Goal: Information Seeking & Learning: Learn about a topic

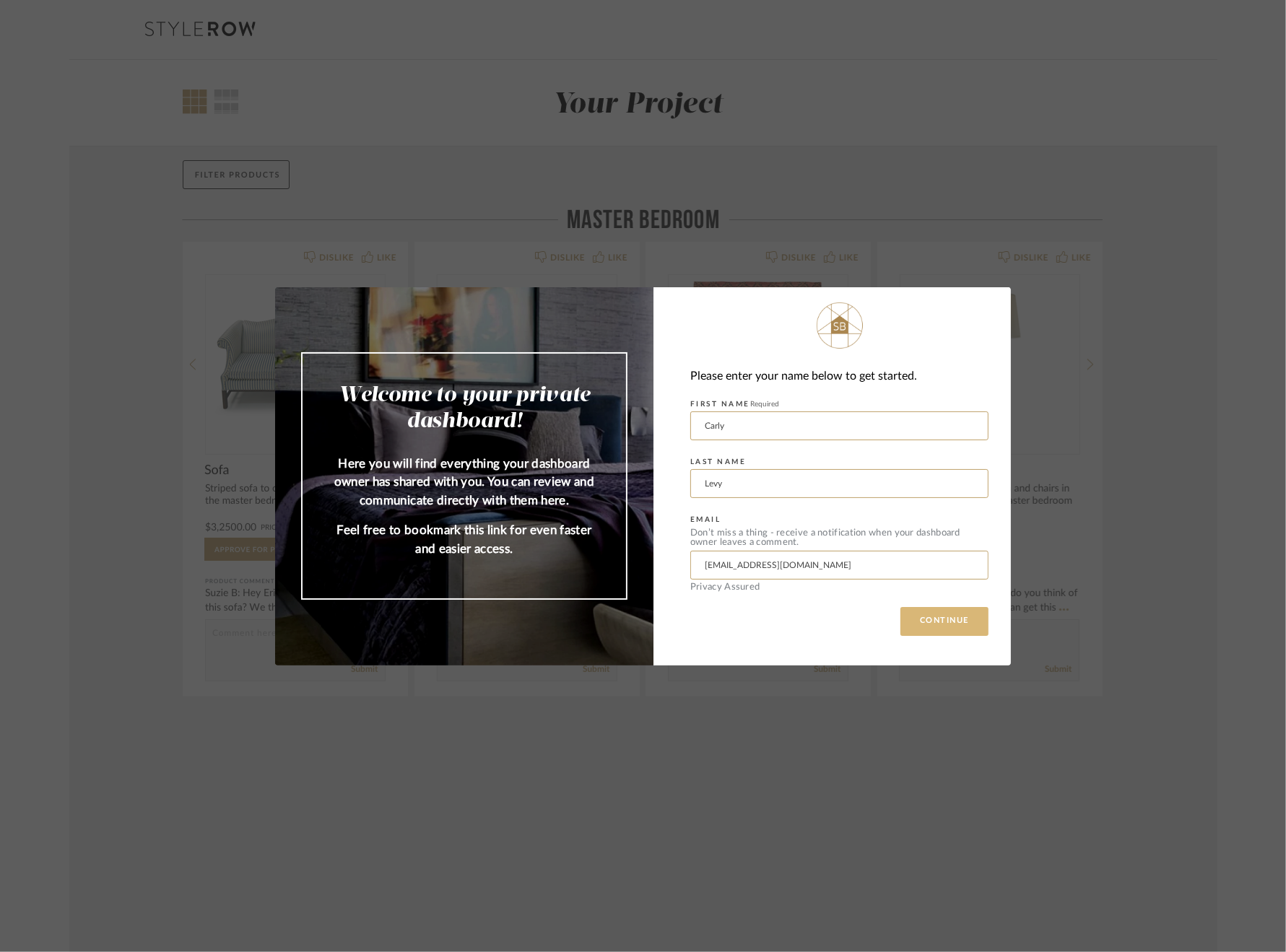
click at [938, 621] on button "CONTINUE" at bounding box center [944, 621] width 88 height 29
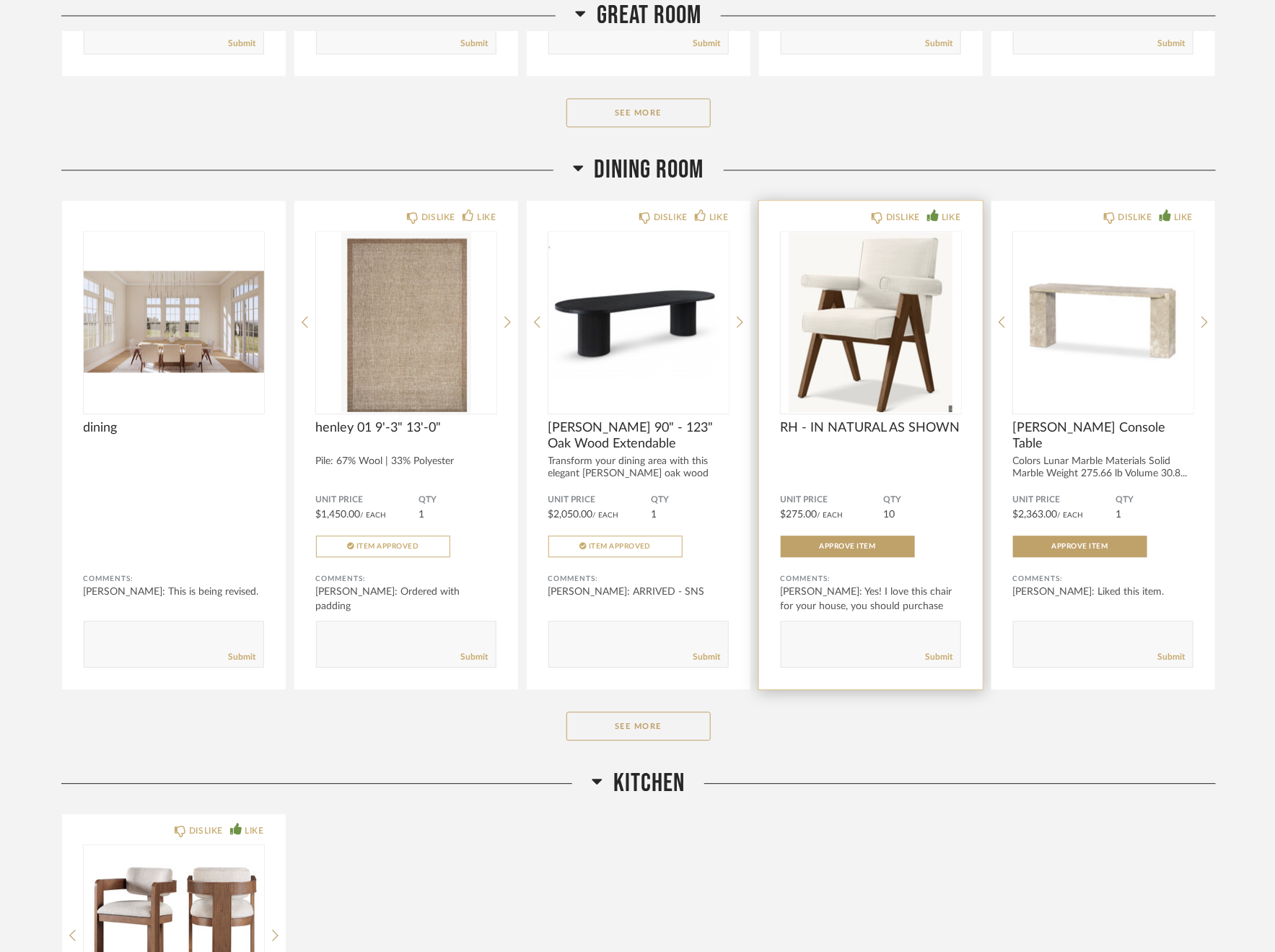
scroll to position [1428, 0]
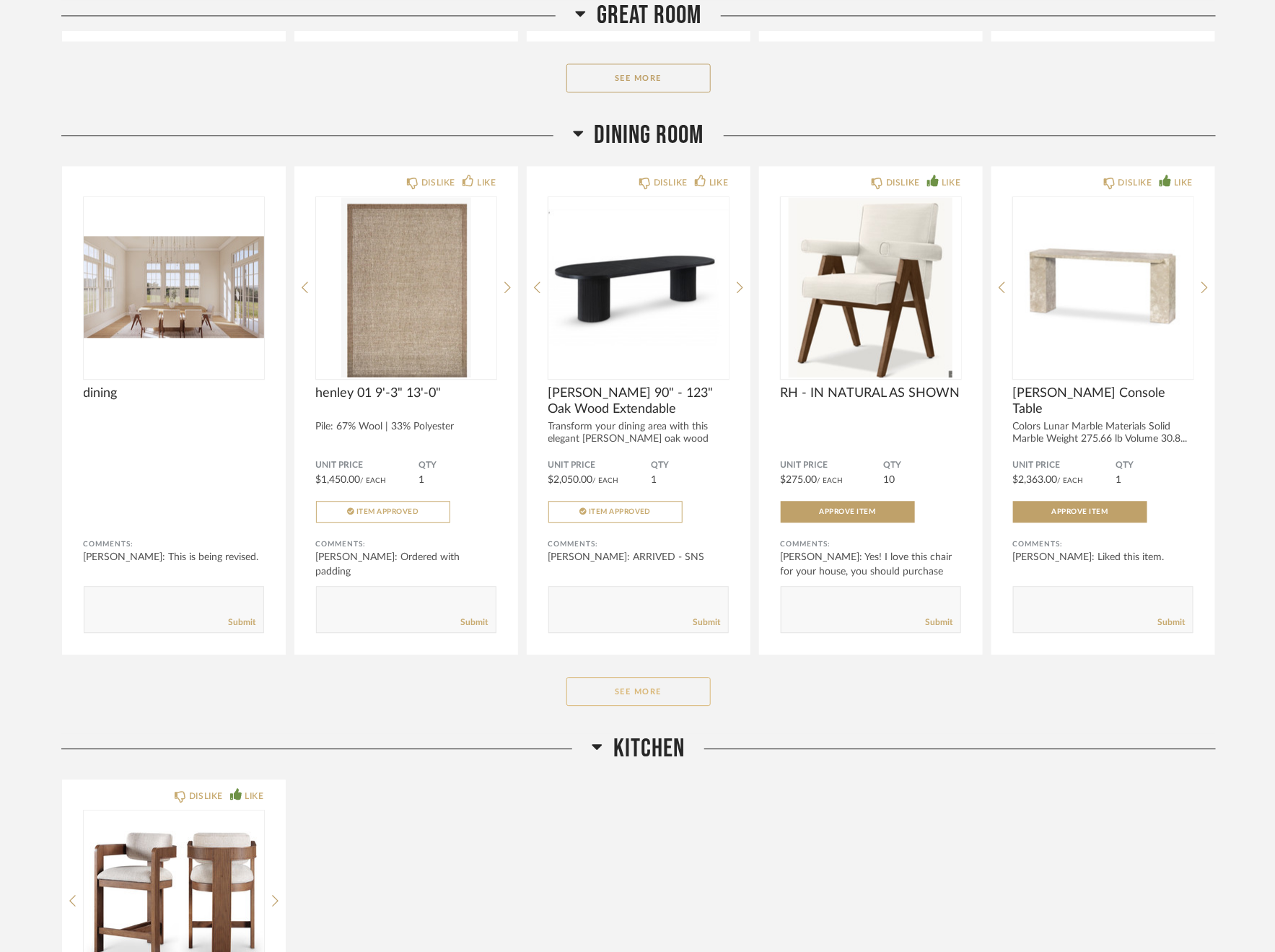
click at [656, 690] on button "See More" at bounding box center [638, 692] width 144 height 29
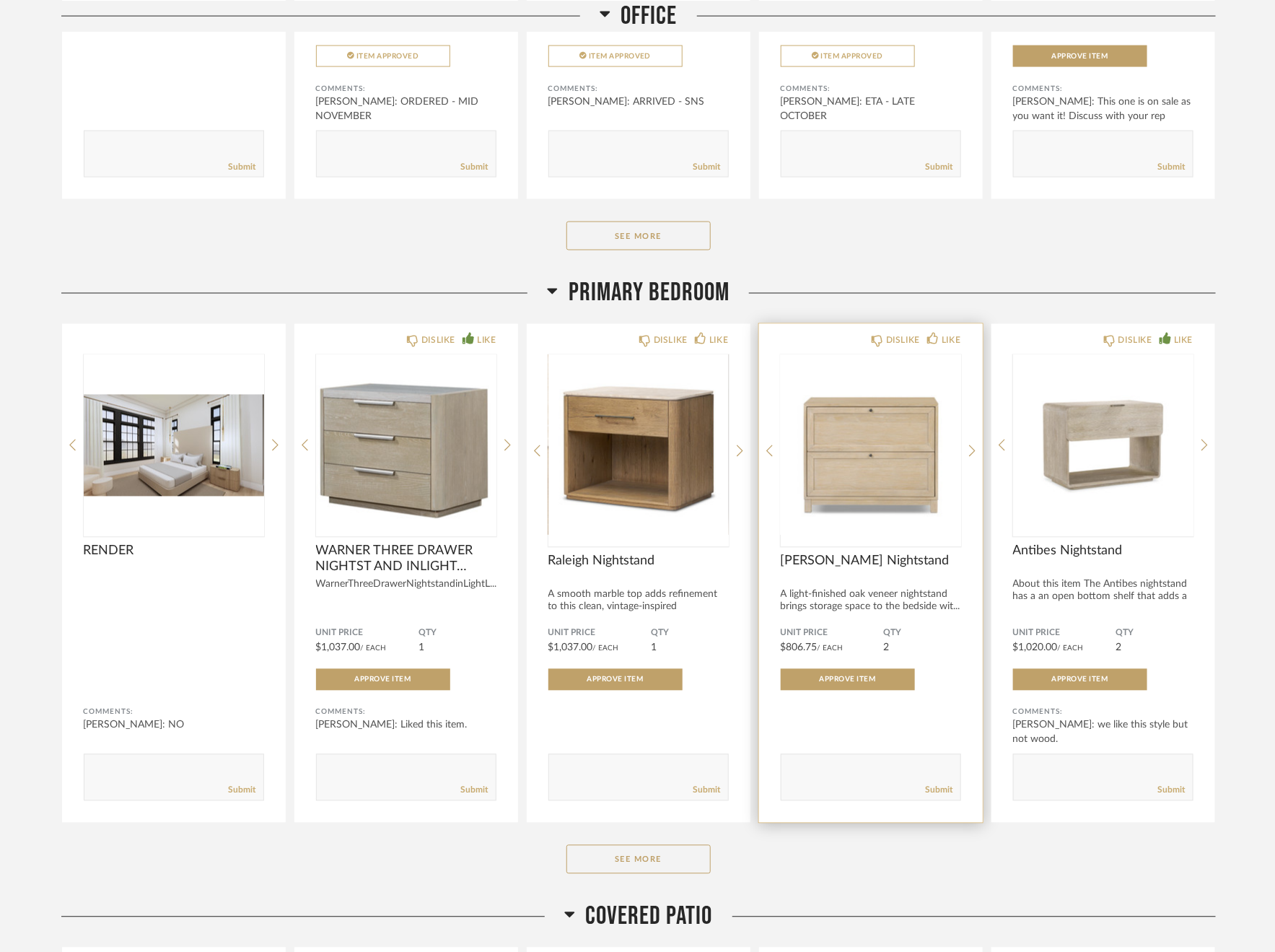
scroll to position [3880, 0]
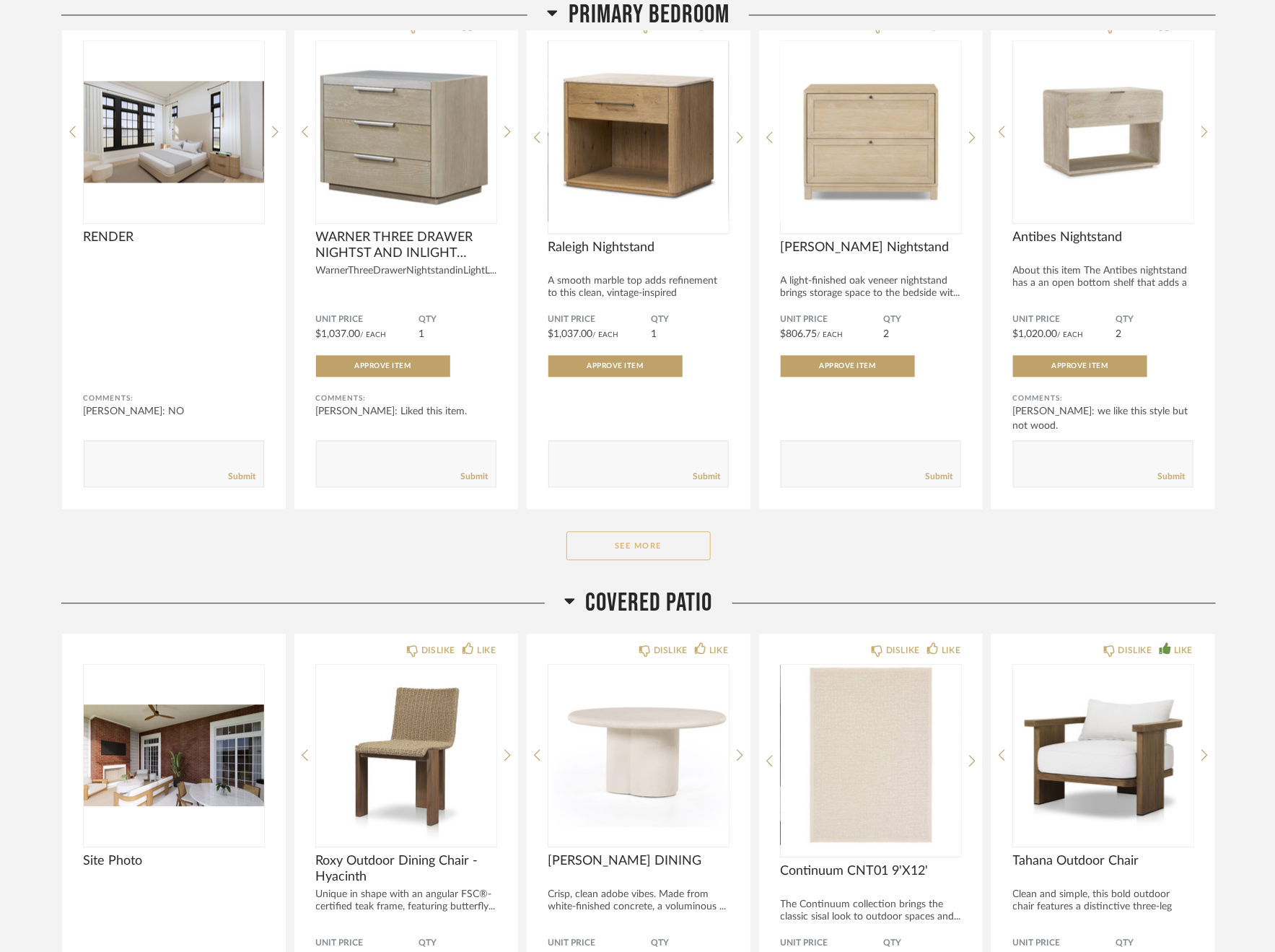
click at [677, 549] on button "See More" at bounding box center [638, 546] width 144 height 29
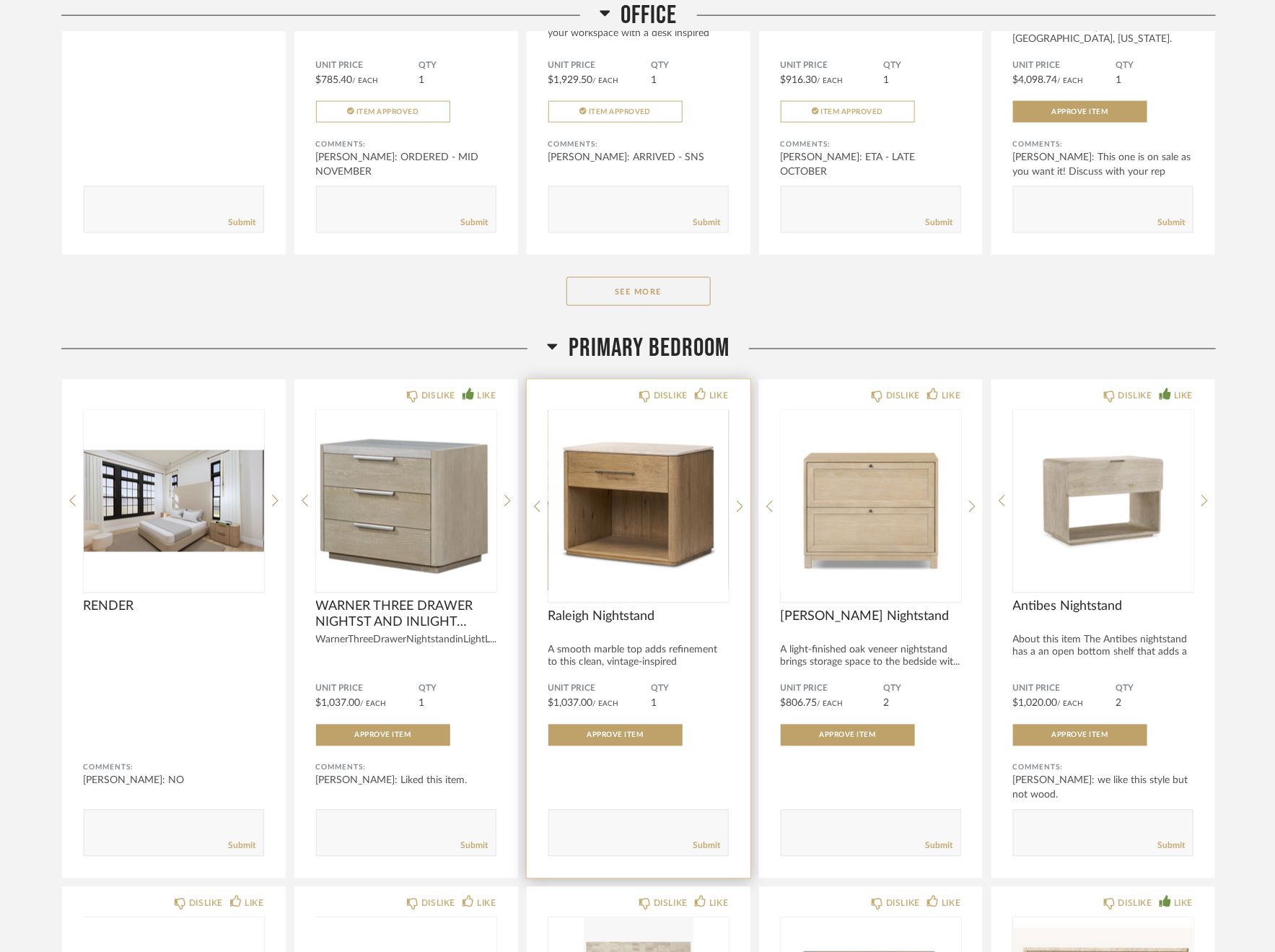
scroll to position [3511, 0]
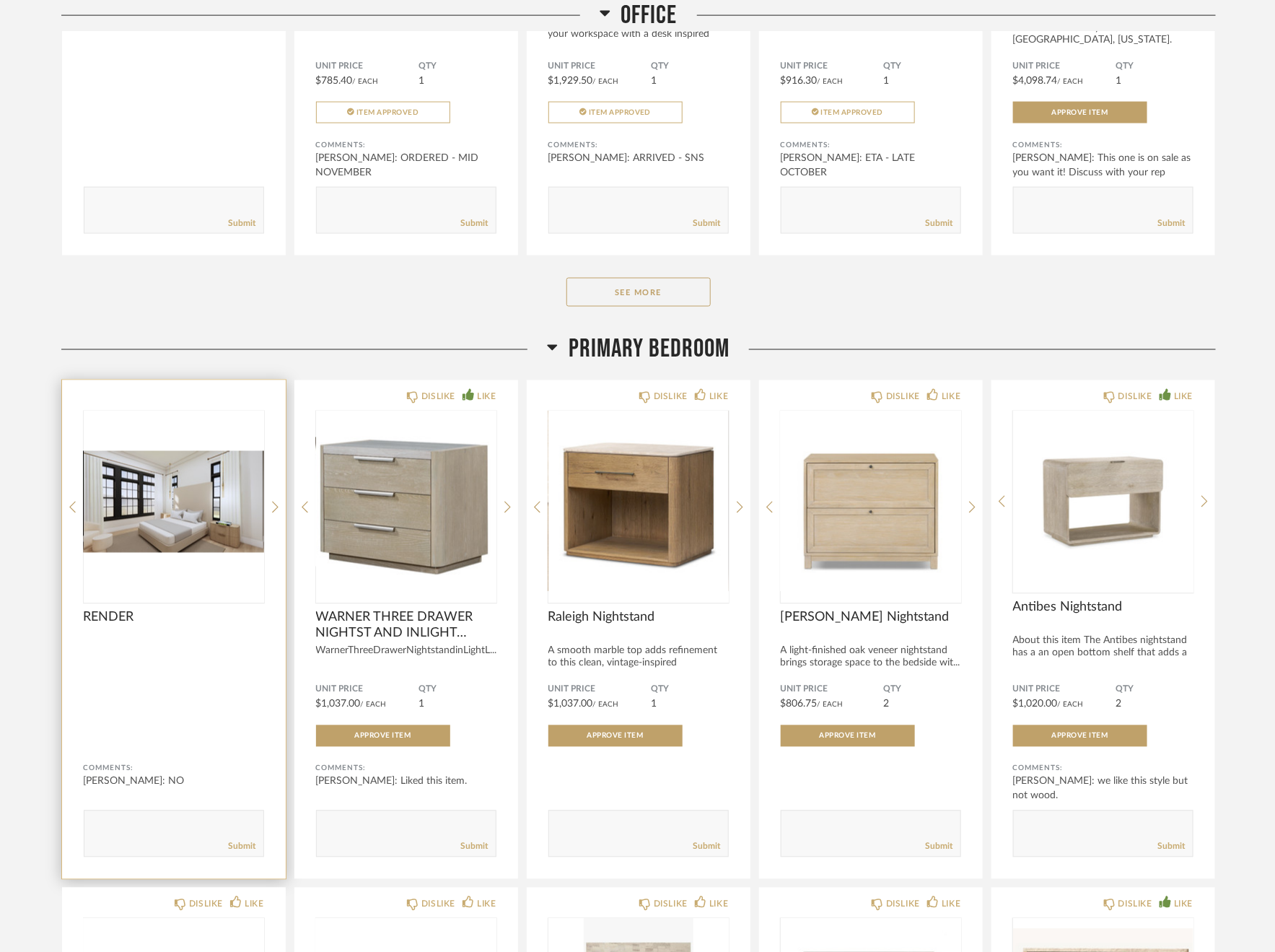
click at [178, 506] on img "0" at bounding box center [174, 501] width 180 height 180
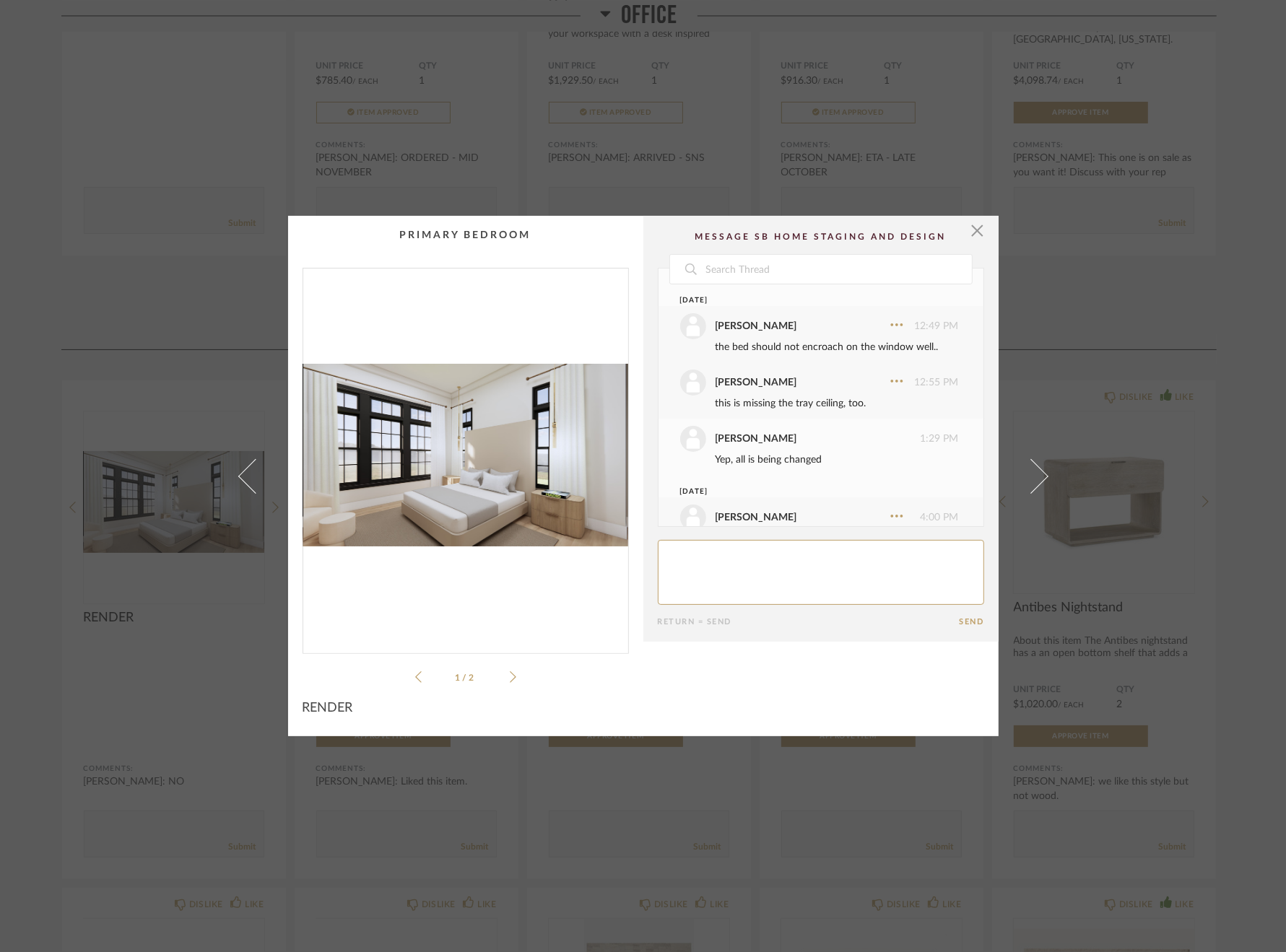
scroll to position [92, 0]
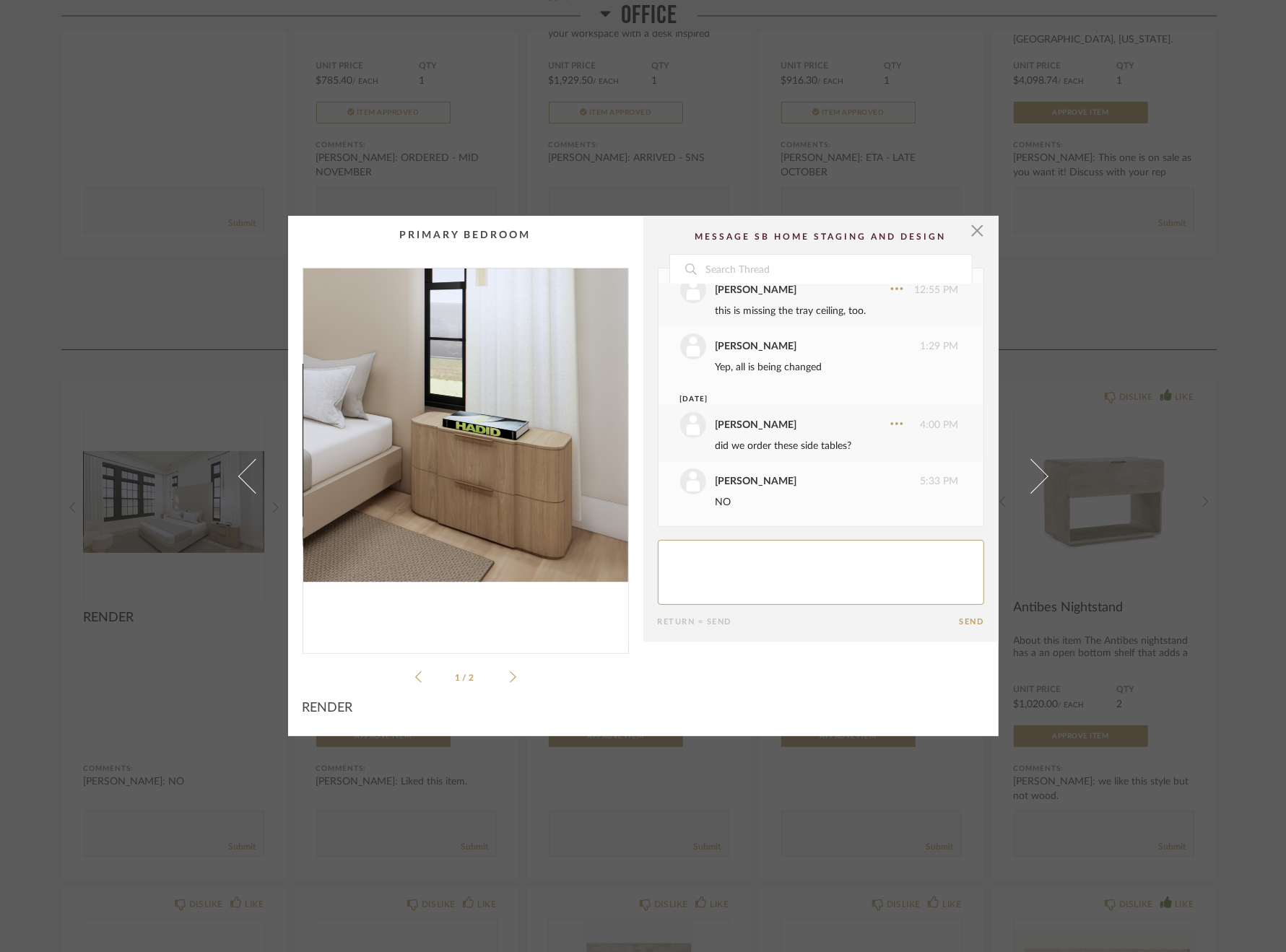
click at [544, 505] on img "0" at bounding box center [465, 455] width 325 height 373
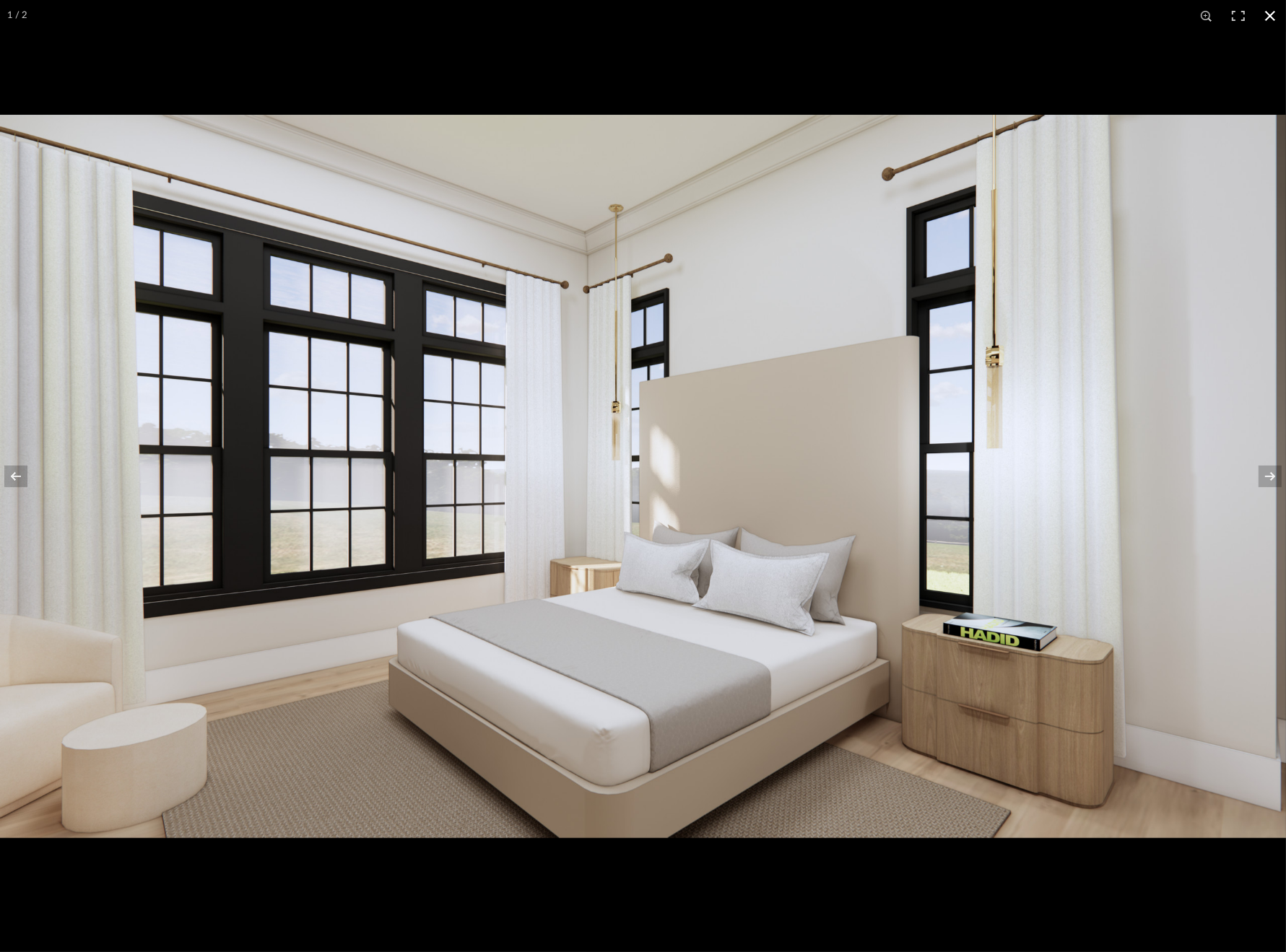
click at [1272, 17] on button at bounding box center [1269, 16] width 32 height 32
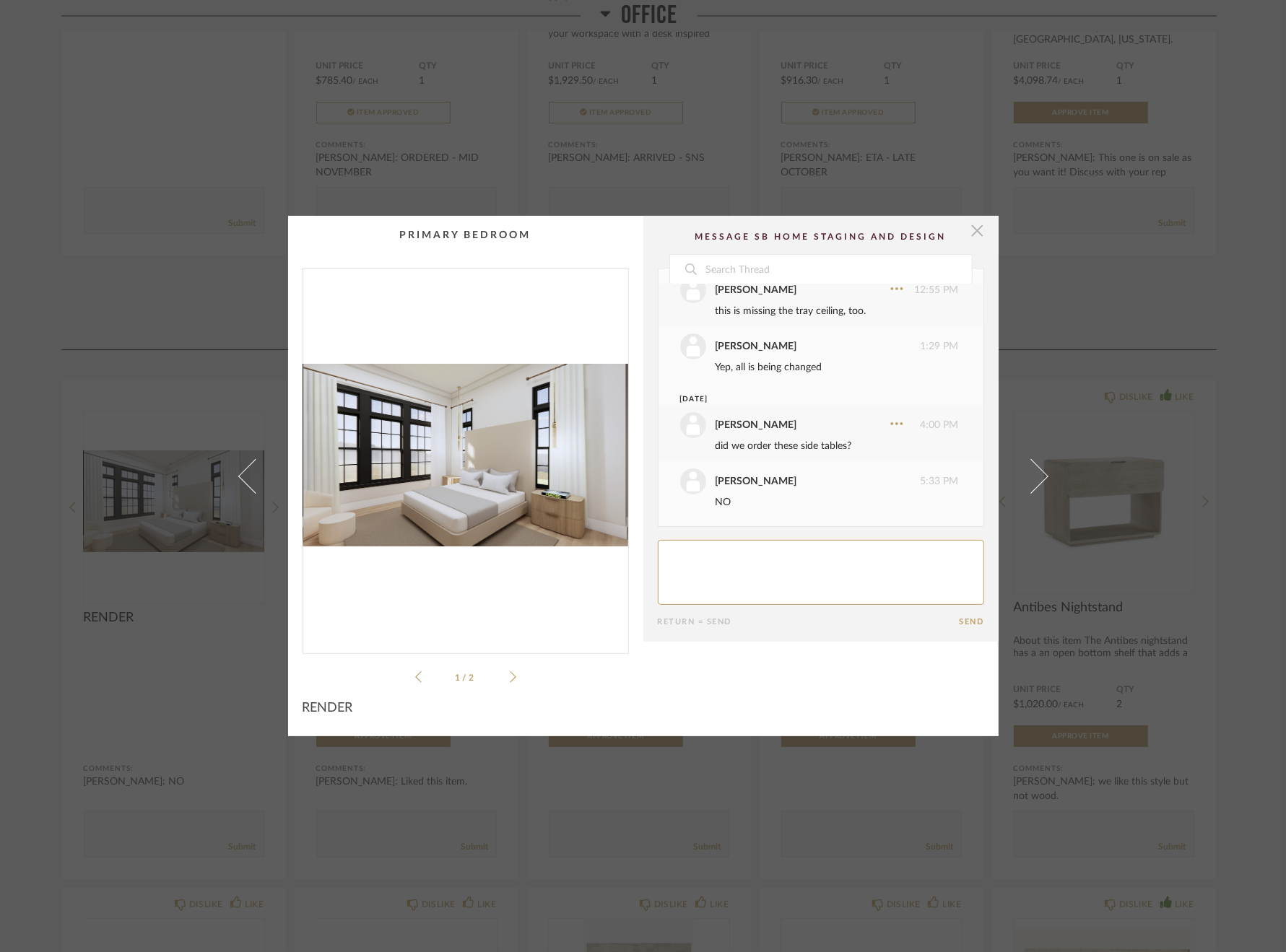
click at [967, 232] on span "button" at bounding box center [977, 230] width 29 height 29
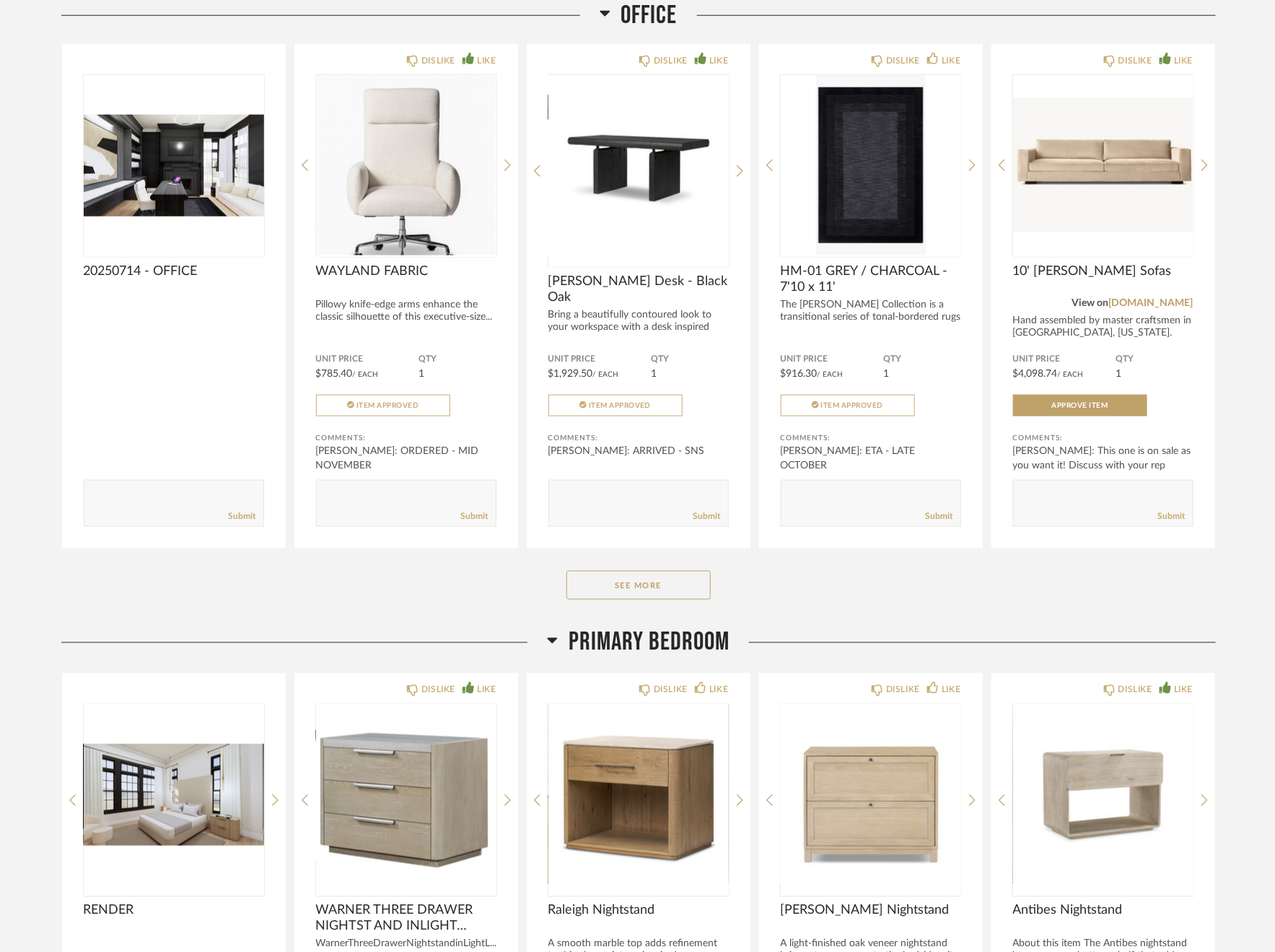
scroll to position [3774, 0]
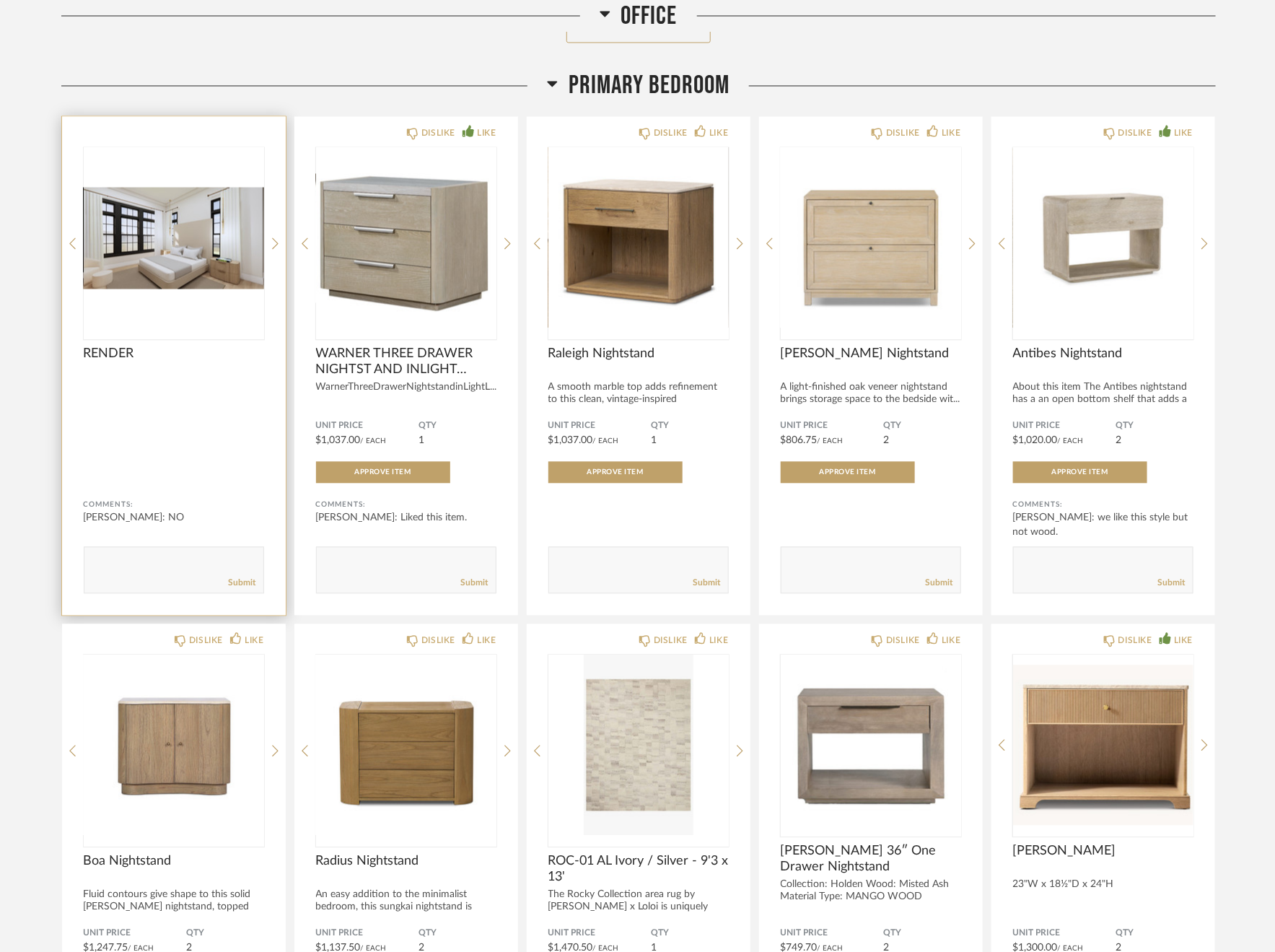
click at [229, 281] on img "0" at bounding box center [174, 238] width 180 height 180
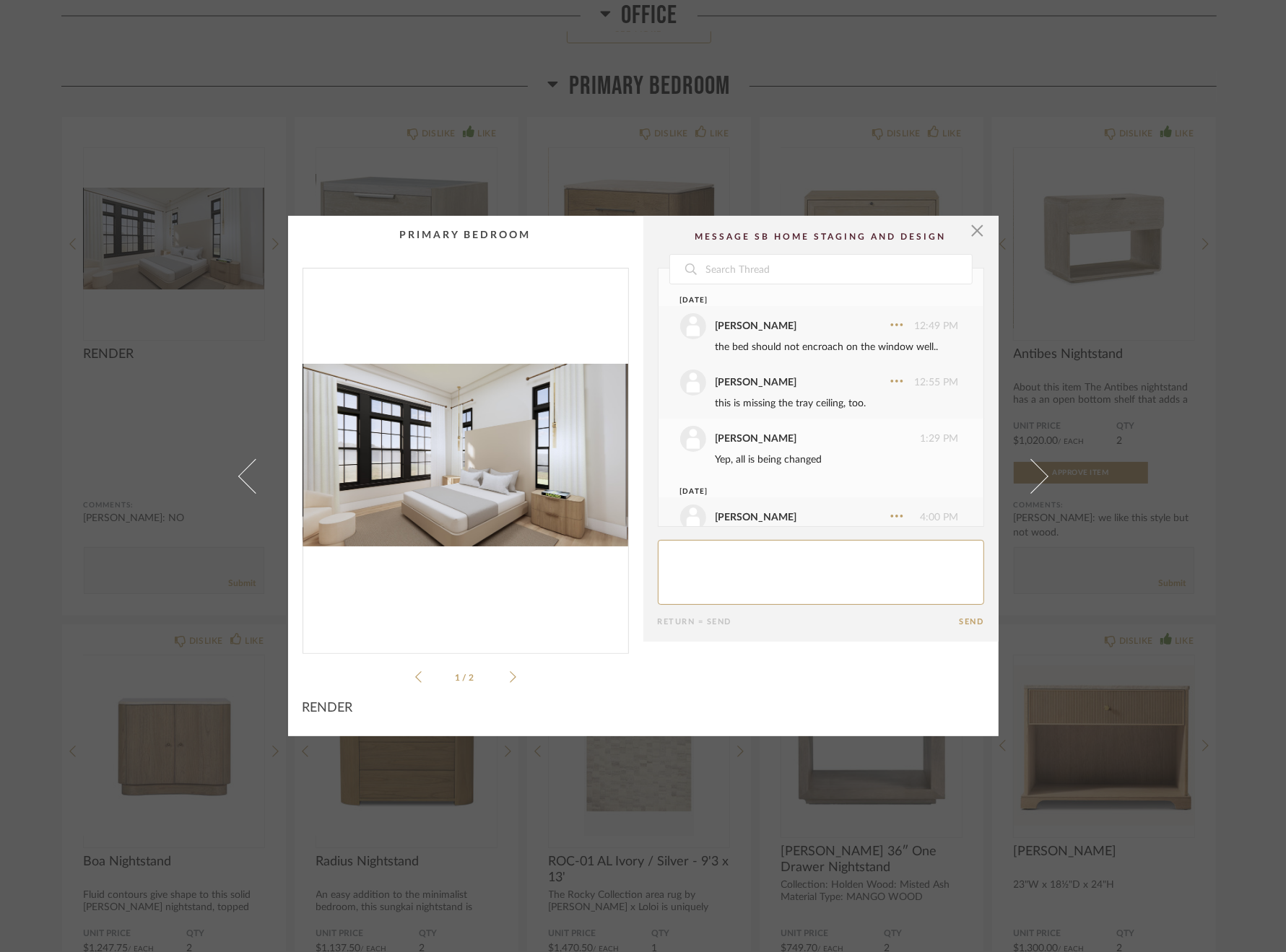
scroll to position [92, 0]
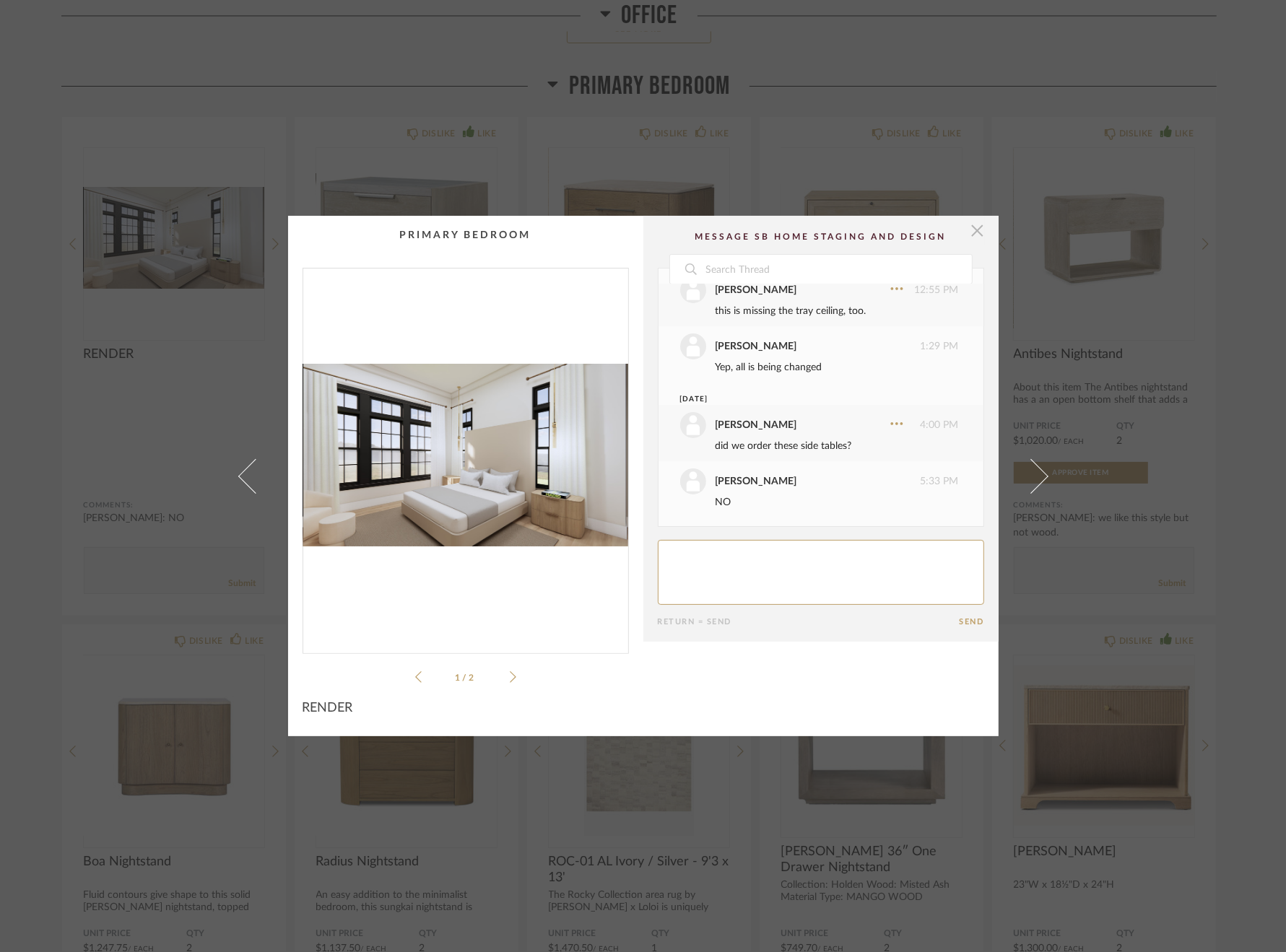
click at [968, 235] on span "button" at bounding box center [977, 230] width 29 height 29
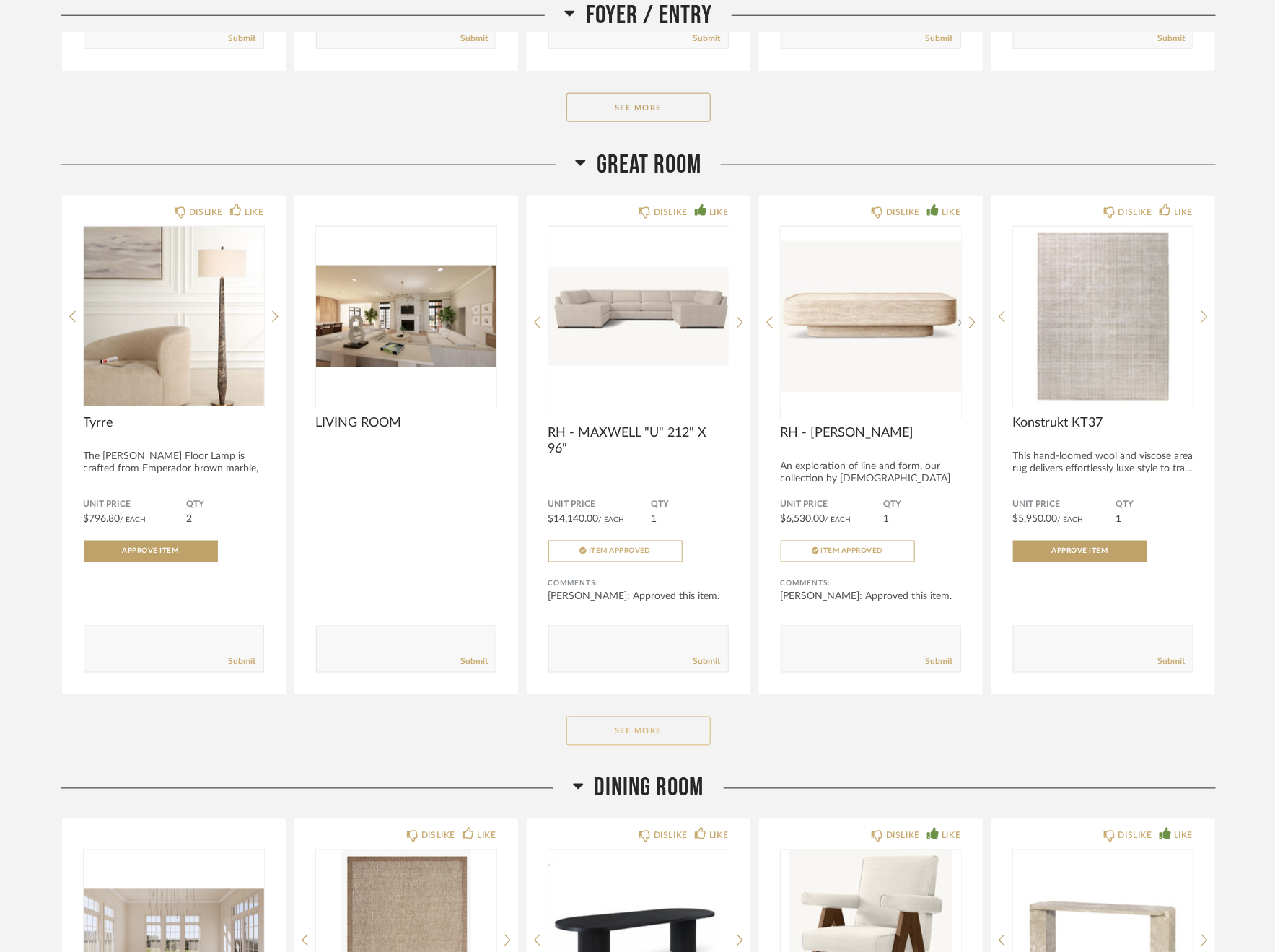
scroll to position [773, 0]
click at [617, 713] on div "Great Room DISLIKE LIKE Tyrre The [PERSON_NAME] Floor Lamp is crafted from Empe…" at bounding box center [638, 463] width 1154 height 624
click at [622, 735] on button "See More" at bounding box center [638, 732] width 144 height 29
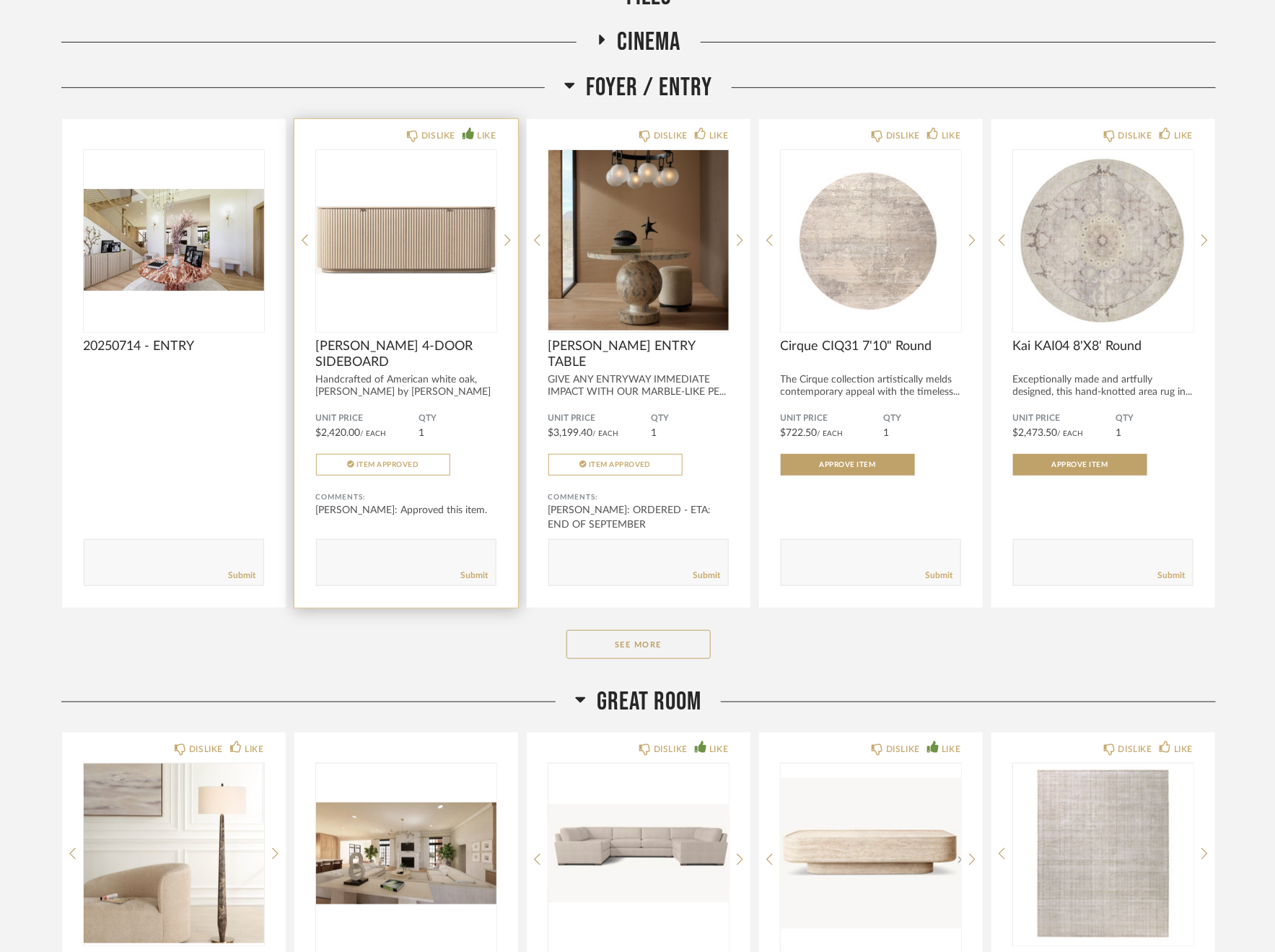
scroll to position [0, 0]
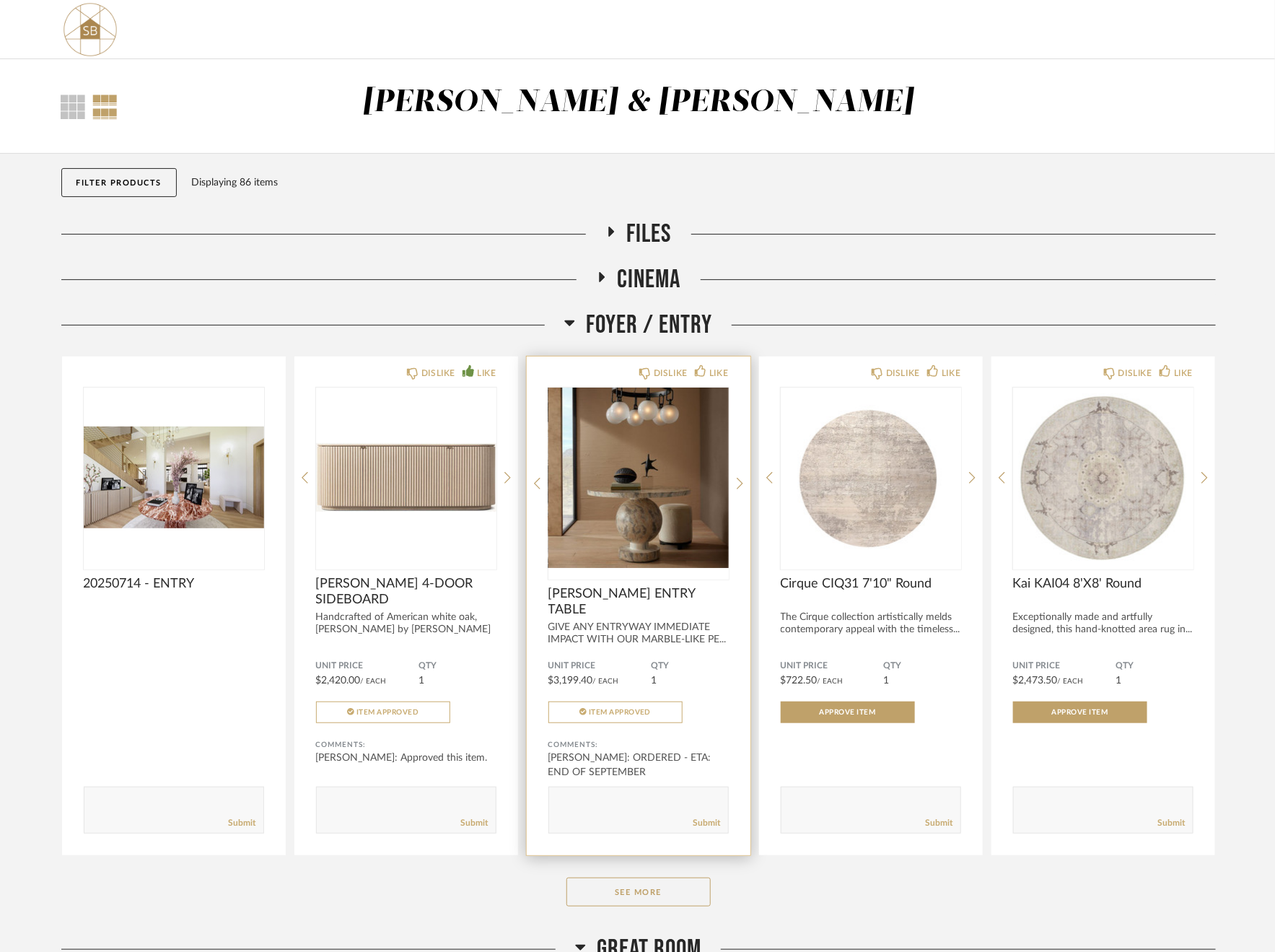
click at [643, 522] on img "0" at bounding box center [639, 477] width 180 height 180
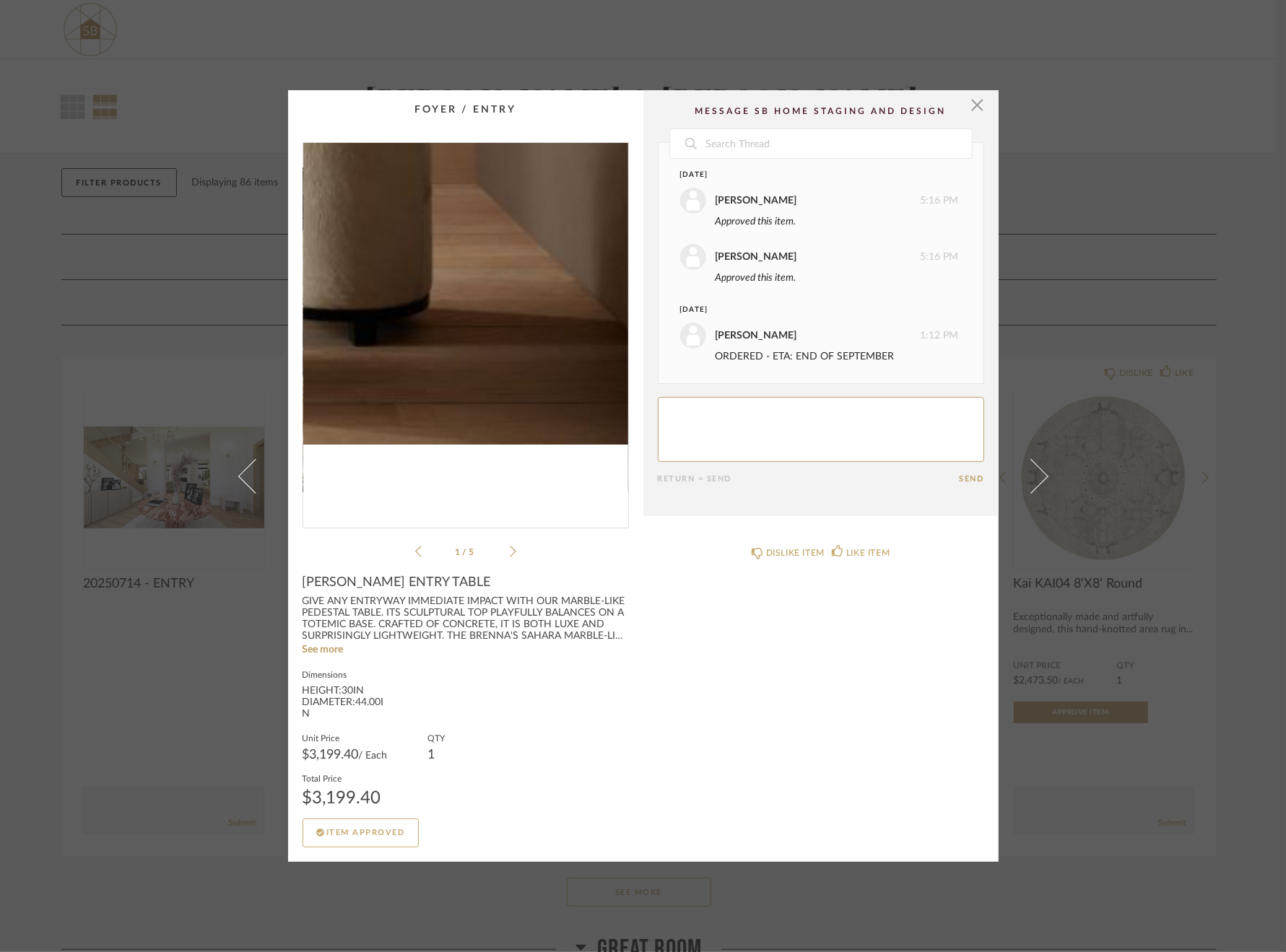
click at [571, 470] on img "0" at bounding box center [465, 329] width 325 height 373
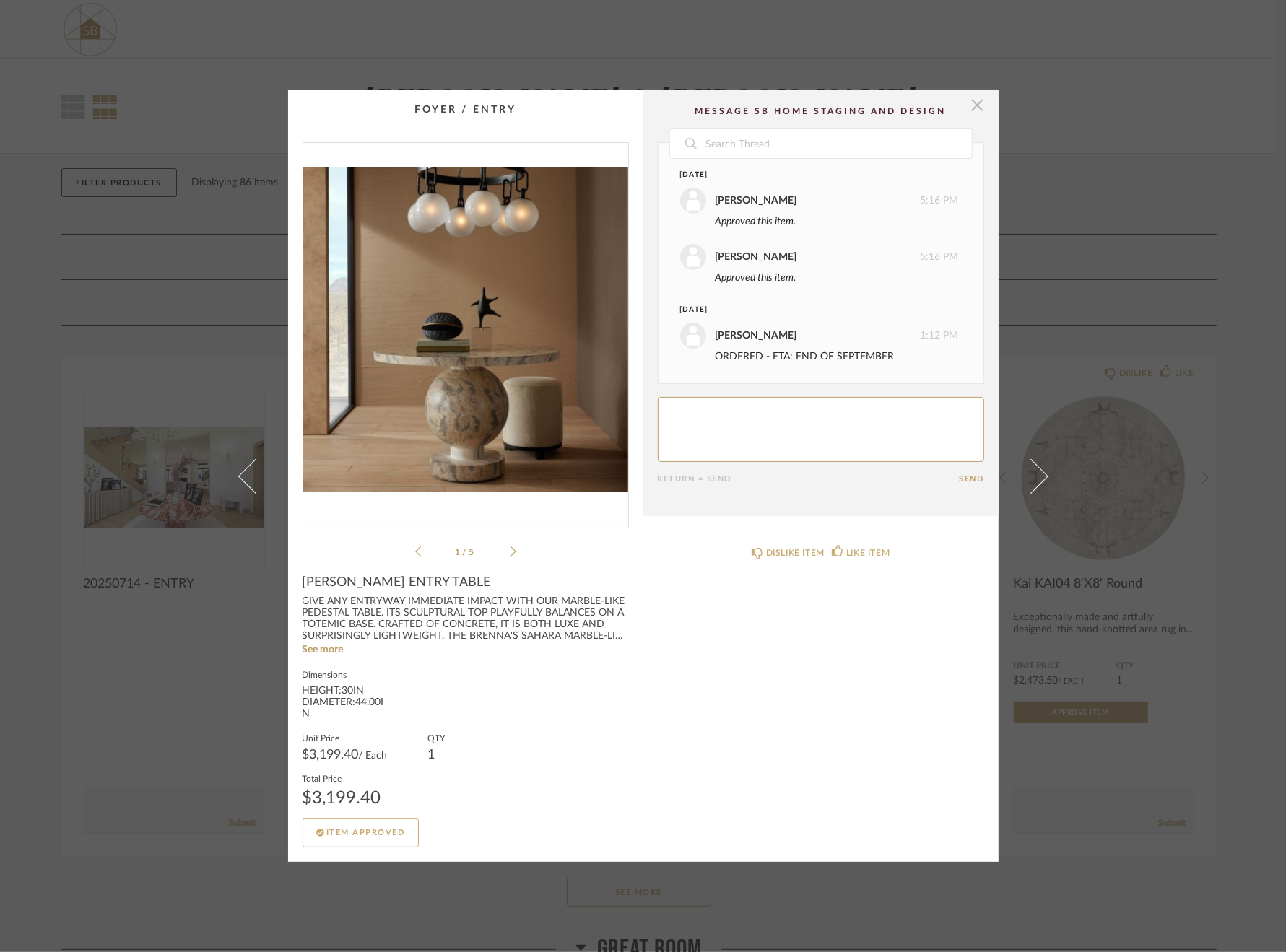
click at [971, 112] on span "button" at bounding box center [977, 104] width 29 height 29
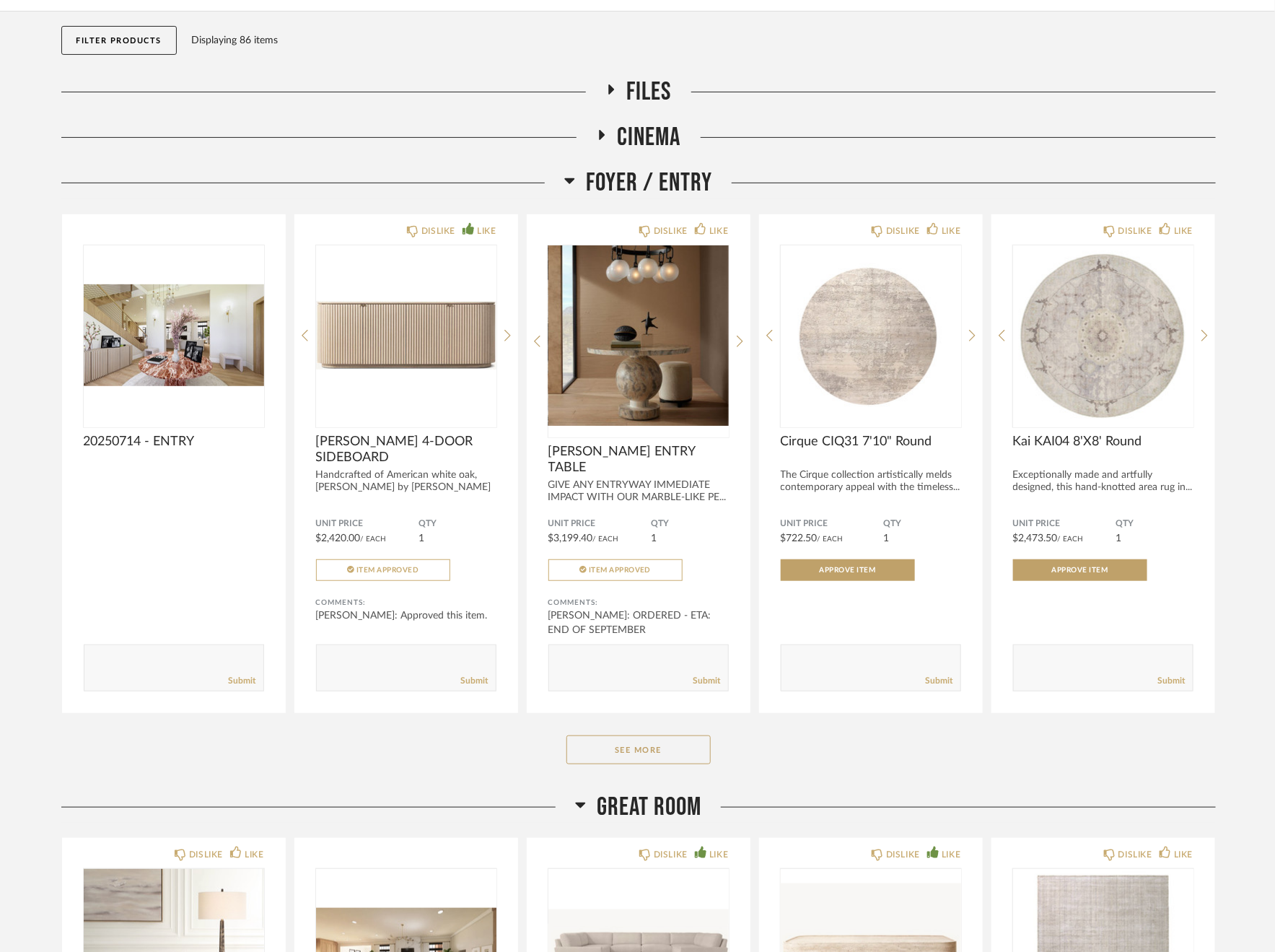
scroll to position [144, 0]
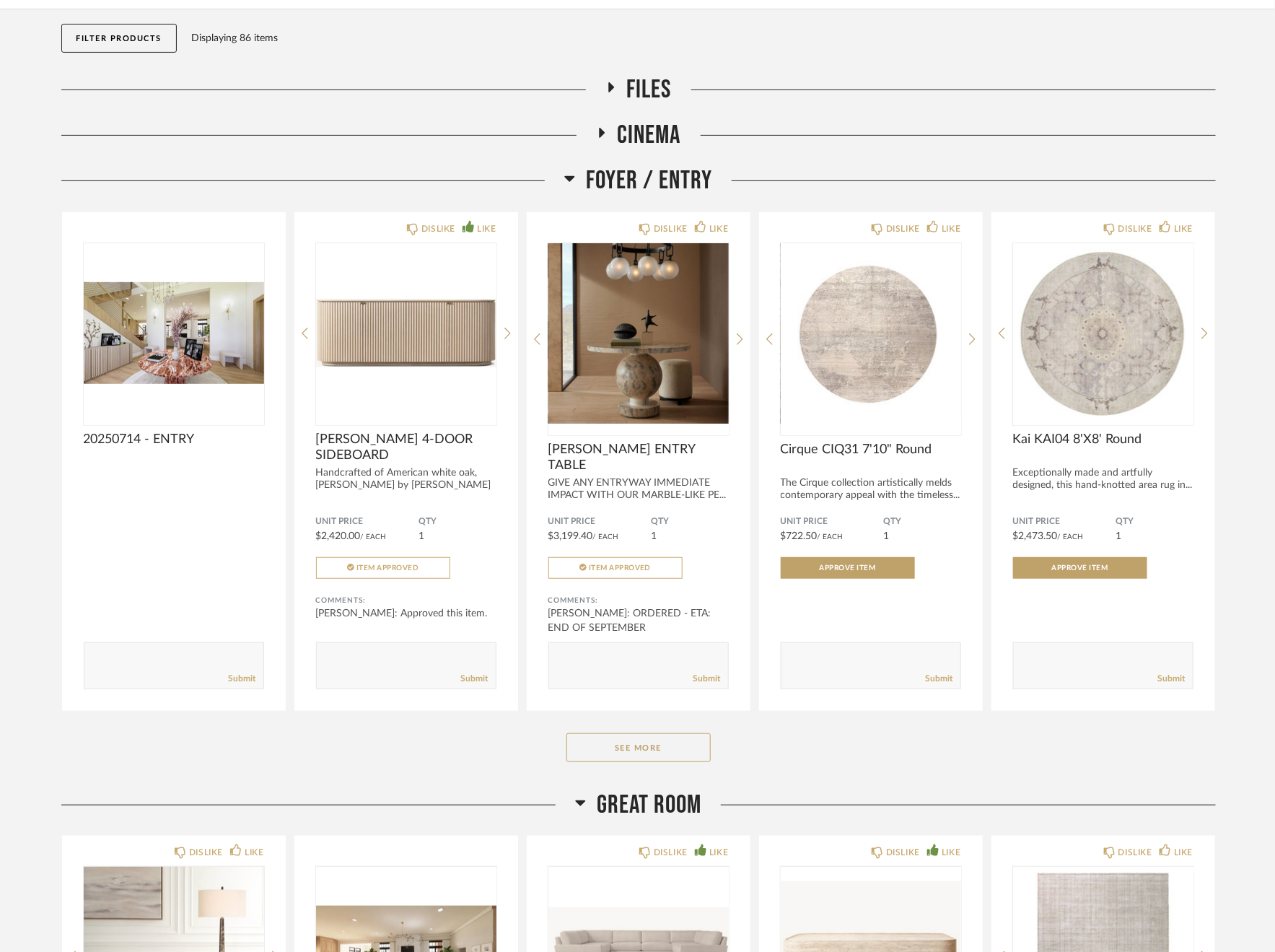
click at [652, 726] on div "Foyer / Entry 20250714 - ENTRY Comments: Submit DISLIKE LIKE [PERSON_NAME] 4-DO…" at bounding box center [638, 477] width 1154 height 624
click at [644, 733] on button "See More" at bounding box center [638, 747] width 144 height 29
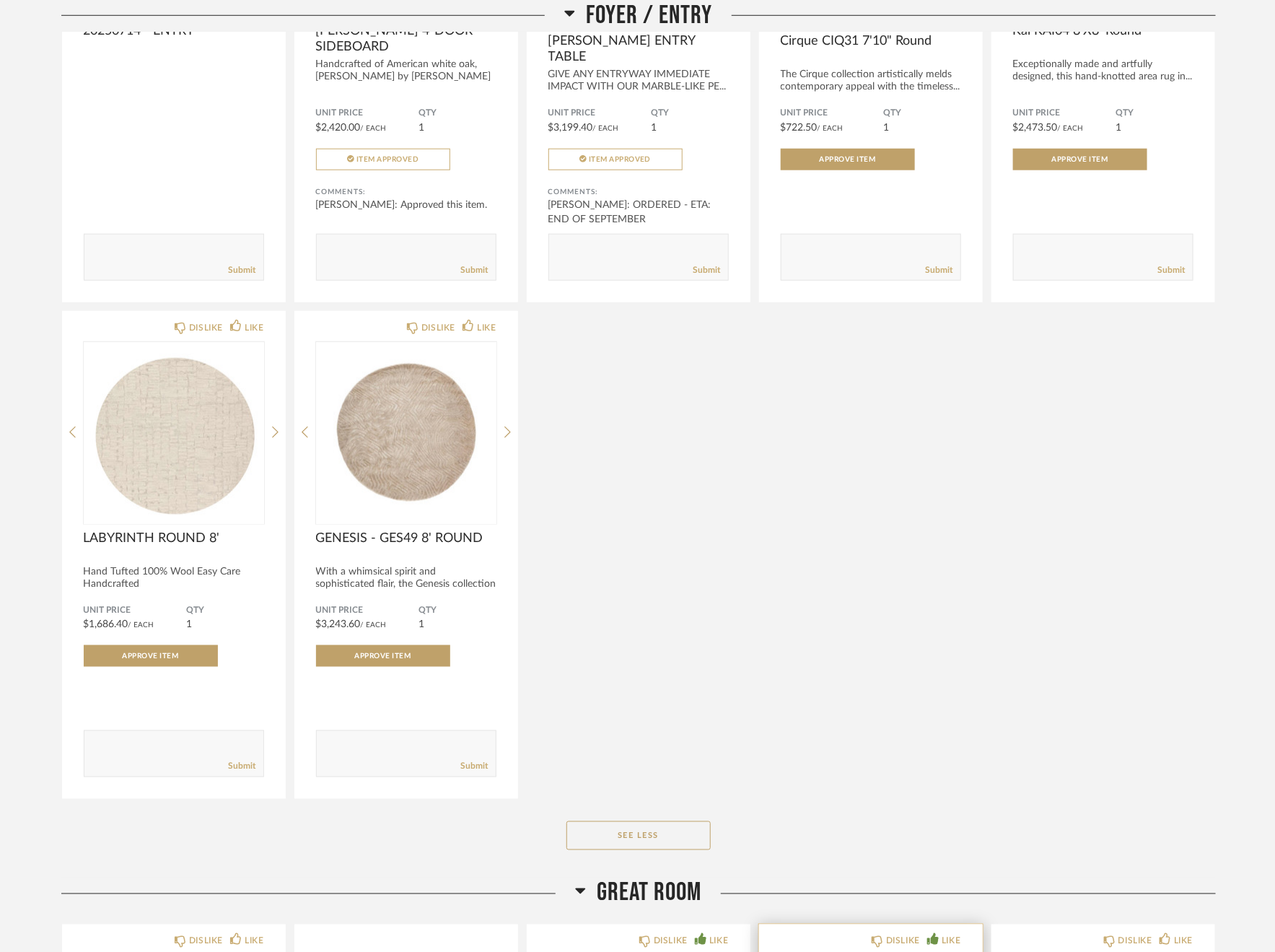
scroll to position [0, 0]
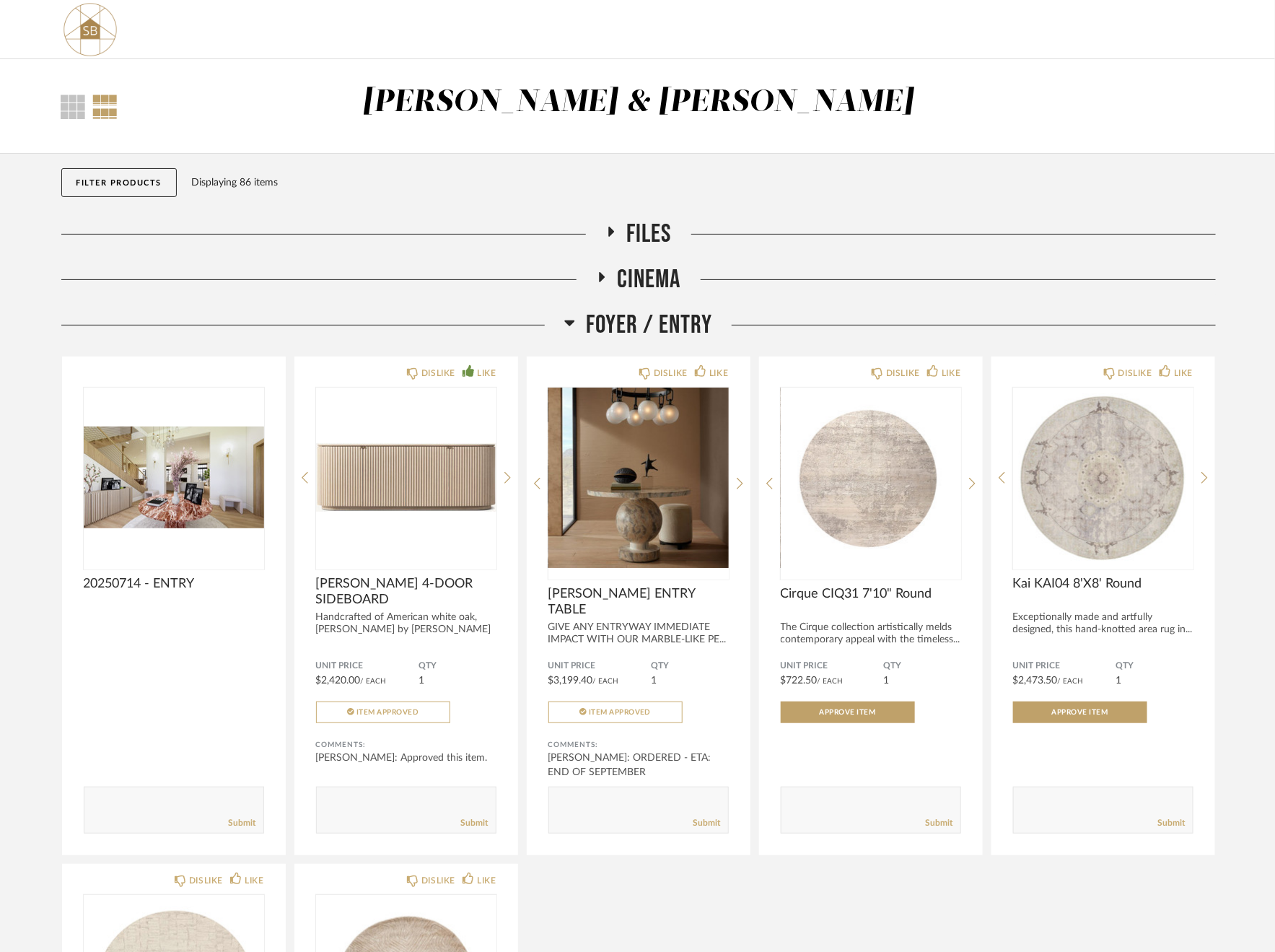
click at [638, 279] on span "CINEMA" at bounding box center [649, 279] width 63 height 31
